Goal: Task Accomplishment & Management: Use online tool/utility

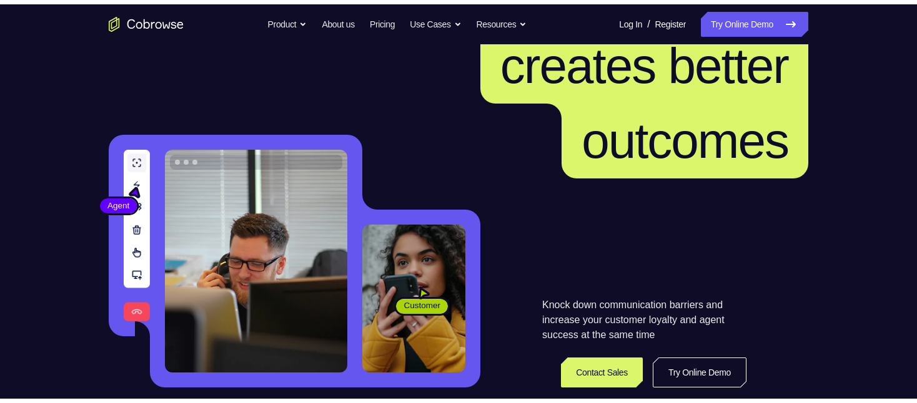
scroll to position [375, 0]
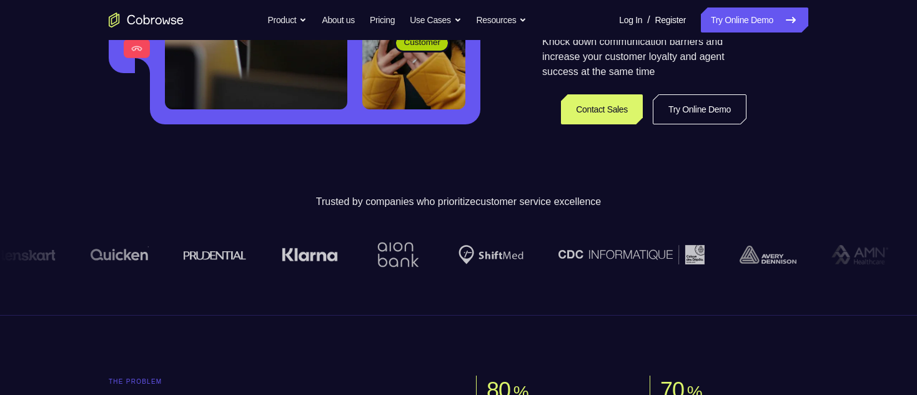
click at [706, 106] on link "Try Online Demo" at bounding box center [699, 109] width 94 height 30
click at [687, 110] on link "Try Online Demo" at bounding box center [699, 109] width 94 height 30
click at [751, 16] on link "Try Online Demo" at bounding box center [754, 19] width 107 height 25
click at [711, 107] on link "Try Online Demo" at bounding box center [699, 109] width 94 height 30
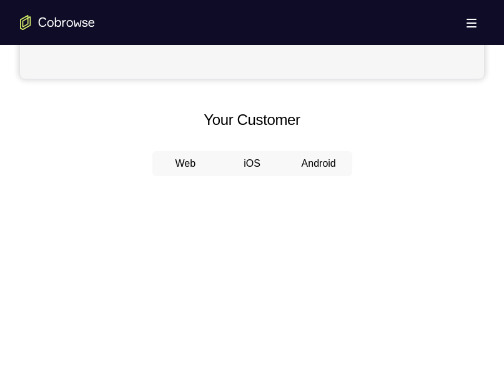
scroll to position [624, 0]
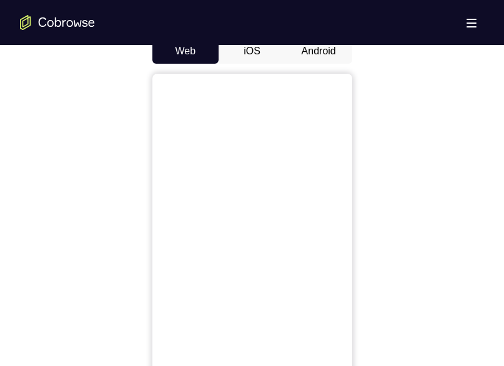
click at [324, 56] on button "Android" at bounding box center [318, 51] width 67 height 25
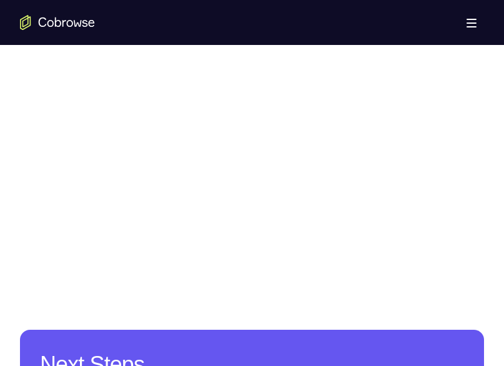
scroll to position [812, 0]
drag, startPoint x: 312, startPoint y: 107, endPoint x: 446, endPoint y: 74, distance: 138.4
click at [446, 74] on div at bounding box center [252, 78] width 464 height 384
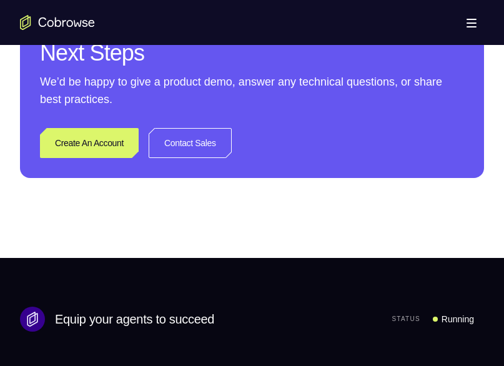
scroll to position [687, 0]
